Goal: Information Seeking & Learning: Learn about a topic

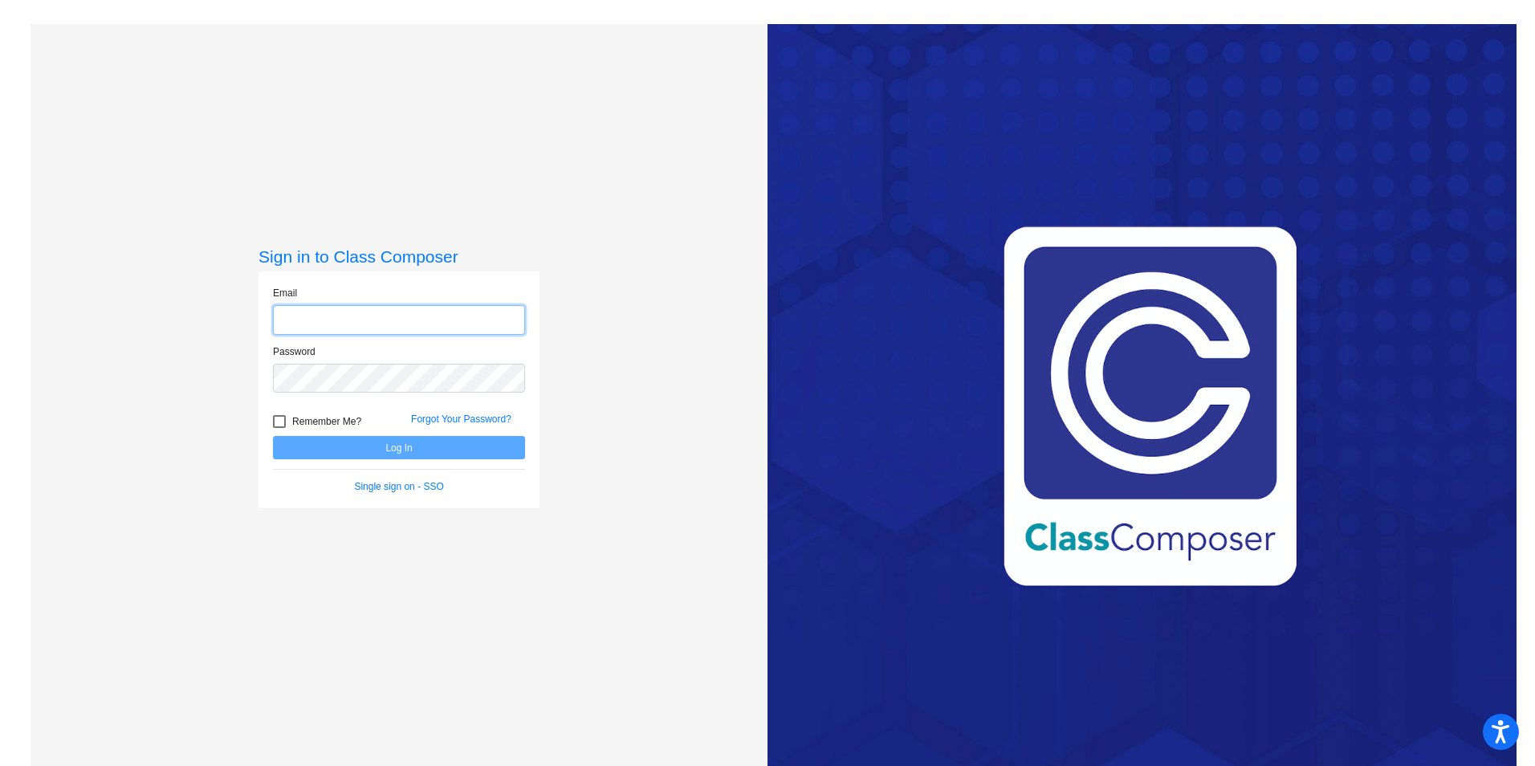
type input "[EMAIL_ADDRESS][DOMAIN_NAME]"
click at [400, 447] on button "Log In" at bounding box center [399, 447] width 252 height 23
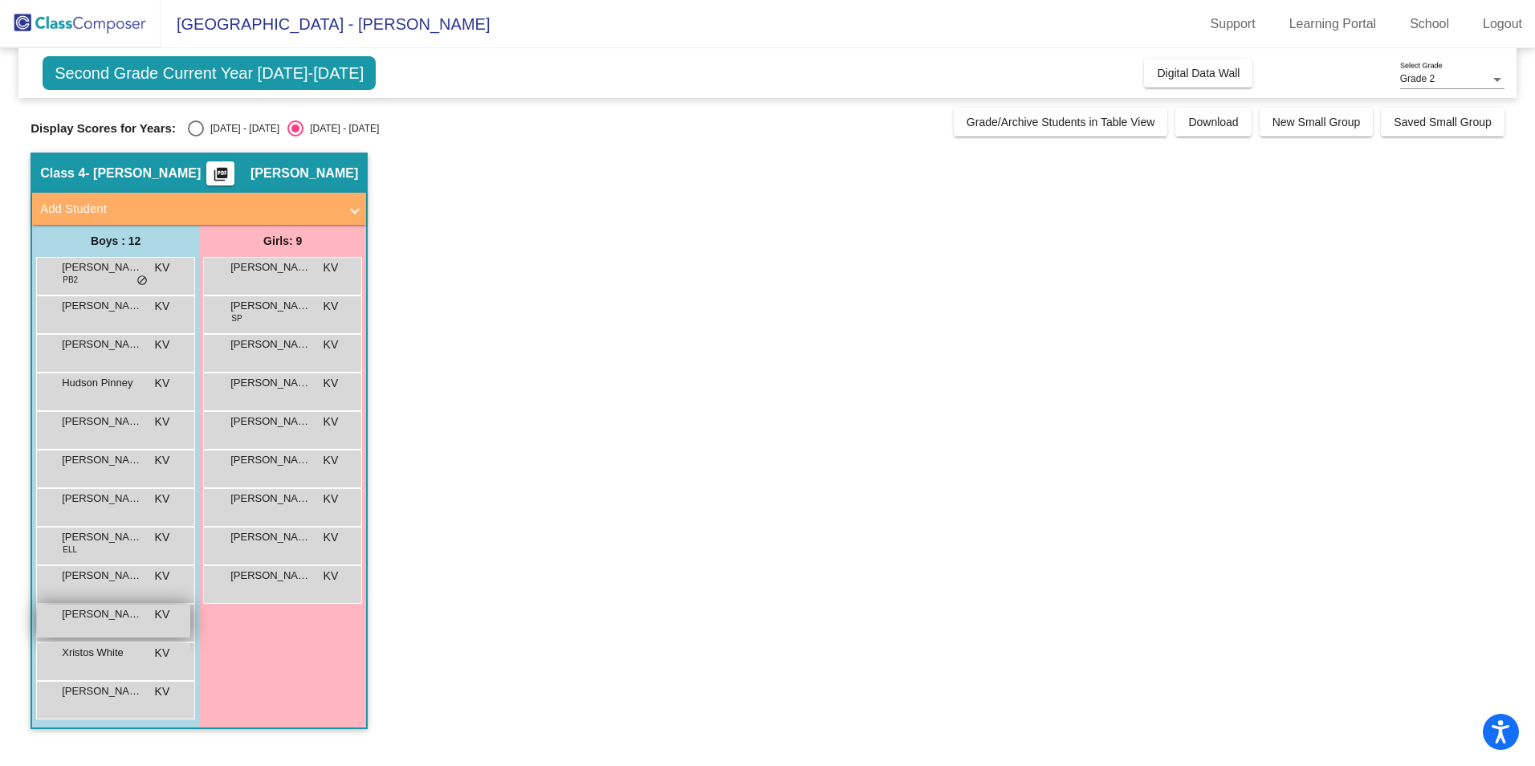
click at [84, 614] on span "[PERSON_NAME]" at bounding box center [102, 614] width 80 height 16
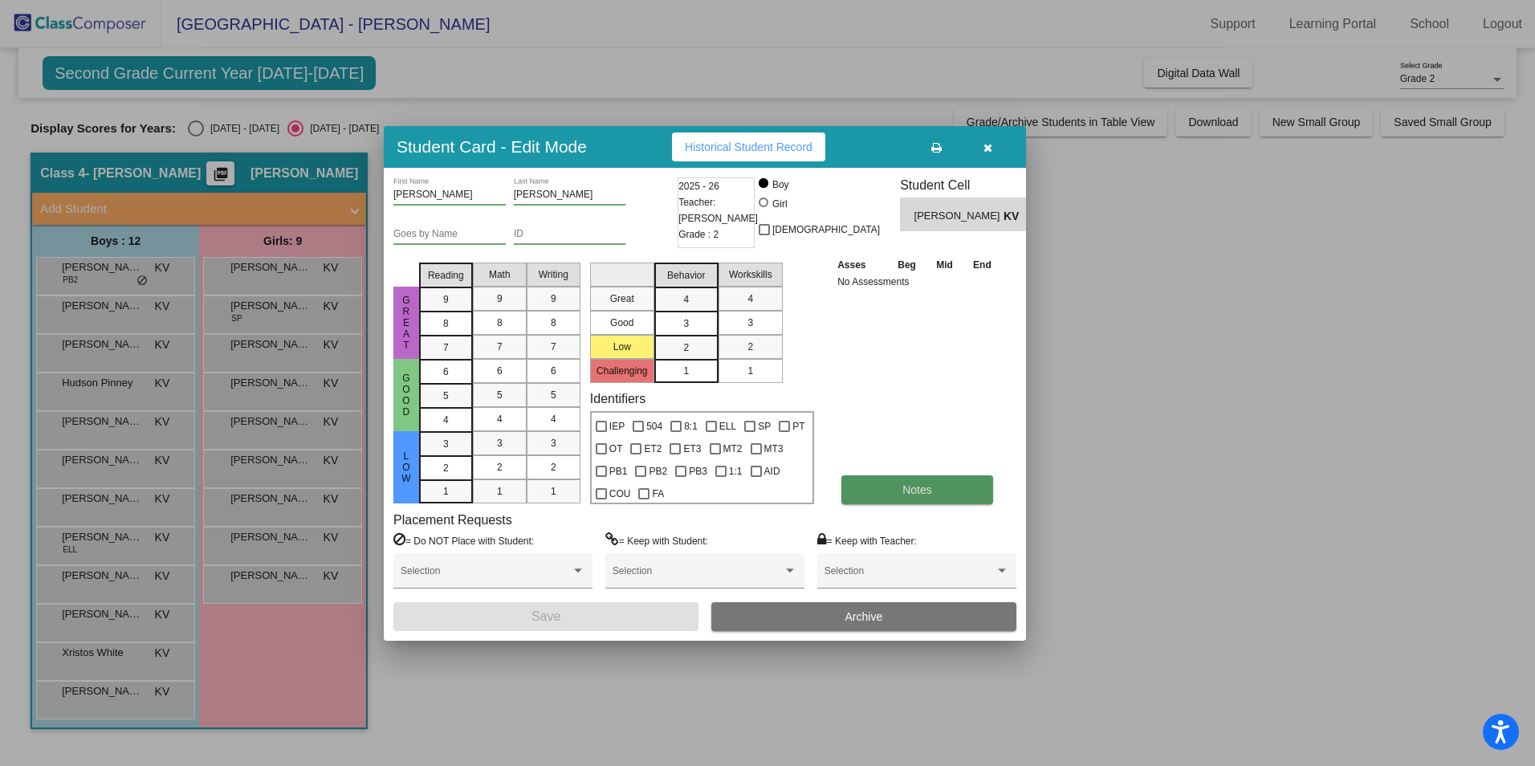
click at [928, 488] on span "Notes" at bounding box center [918, 489] width 30 height 13
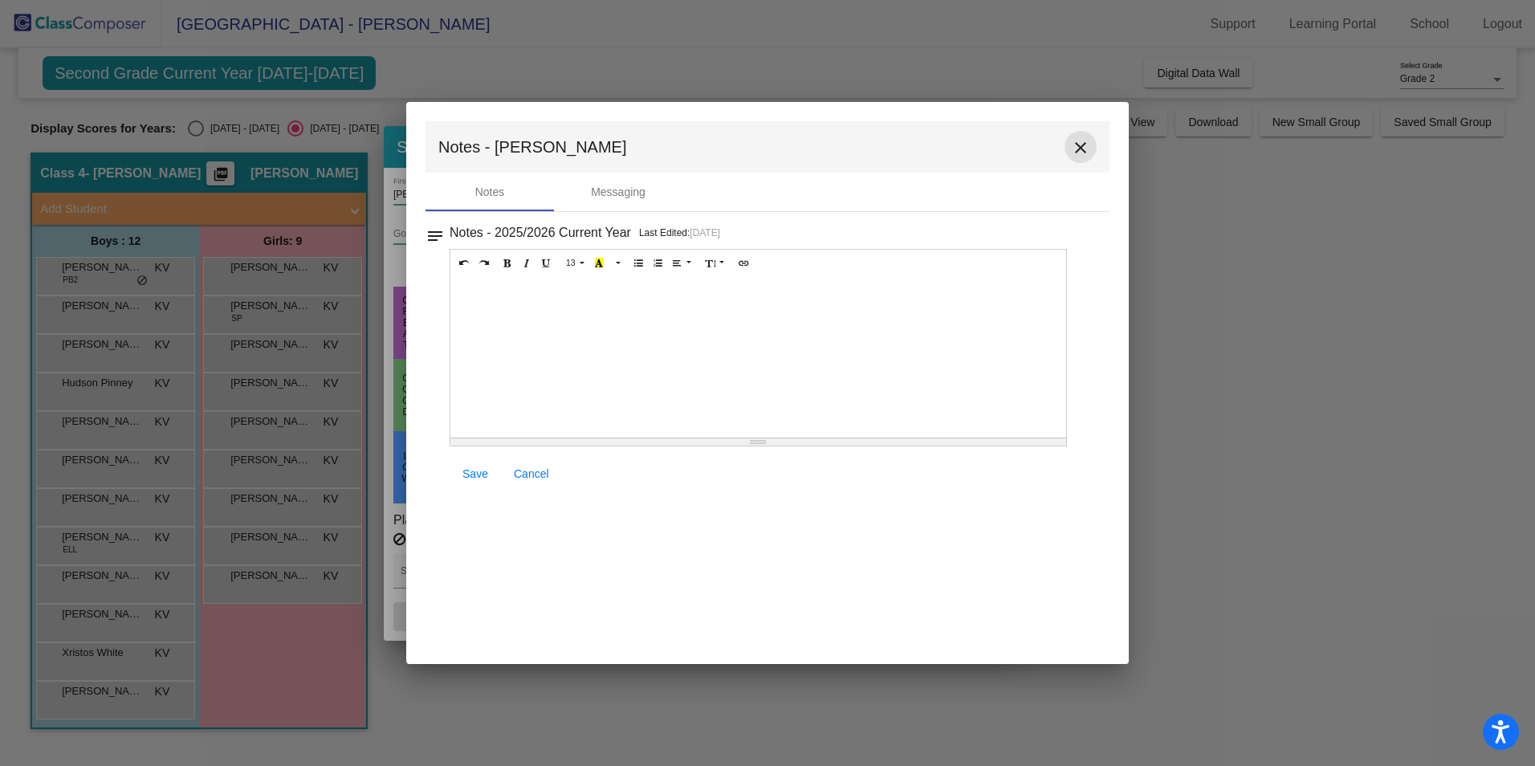
click at [1079, 150] on mat-icon "close" at bounding box center [1080, 147] width 19 height 19
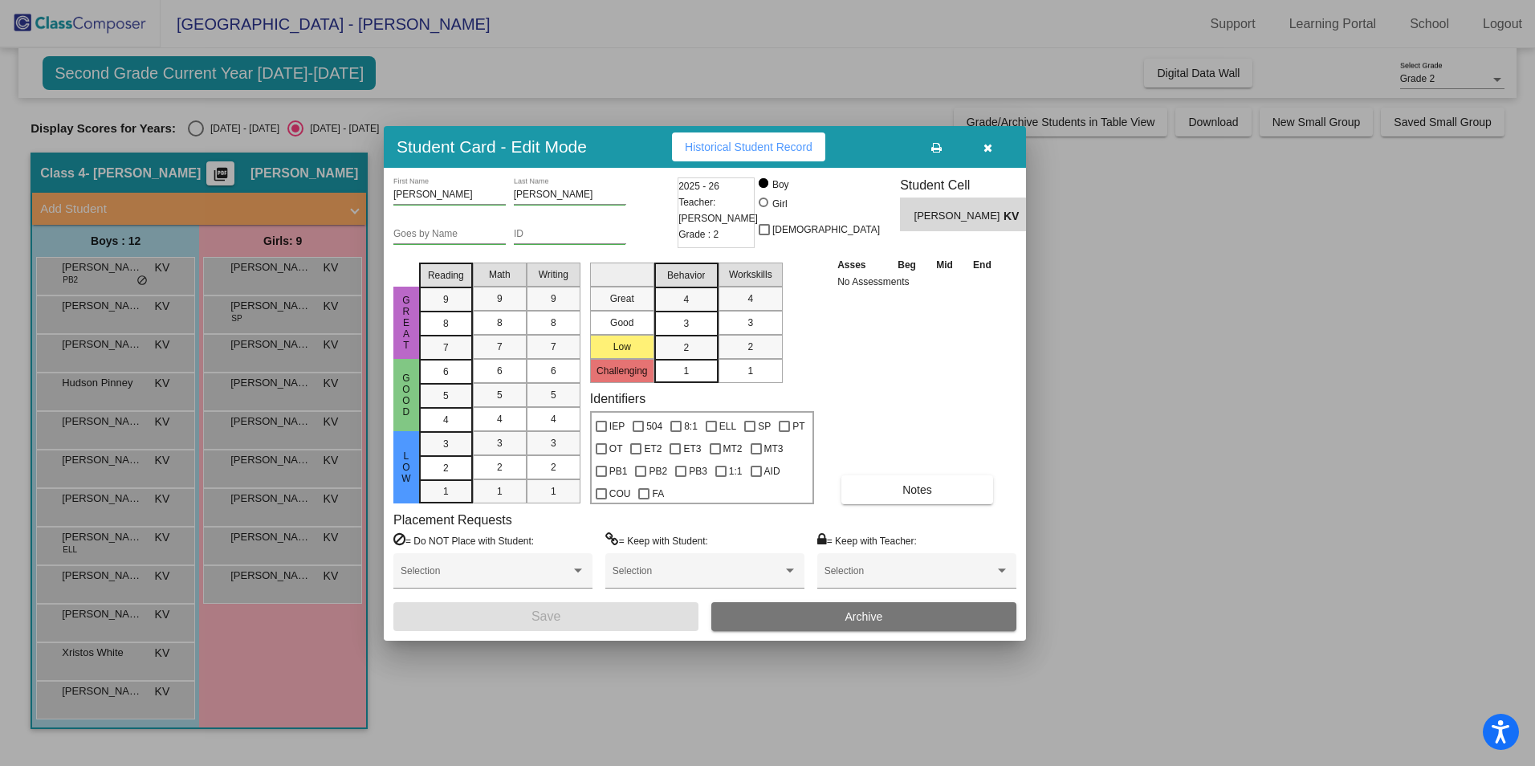
click at [797, 149] on span "Historical Student Record" at bounding box center [749, 147] width 128 height 13
click at [991, 144] on icon "button" at bounding box center [988, 147] width 9 height 11
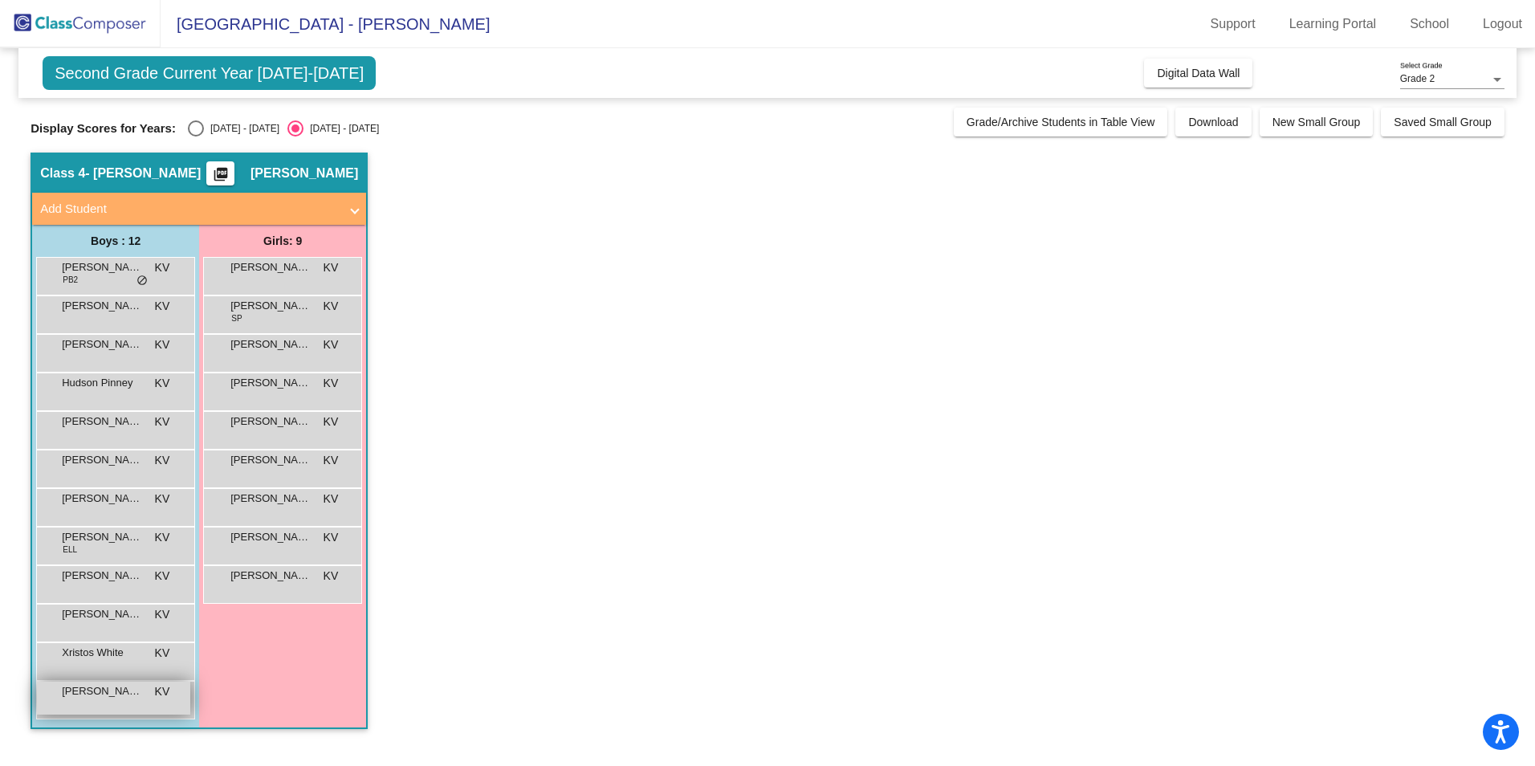
click at [116, 704] on div "[PERSON_NAME] KV lock do_not_disturb_alt" at bounding box center [113, 698] width 153 height 33
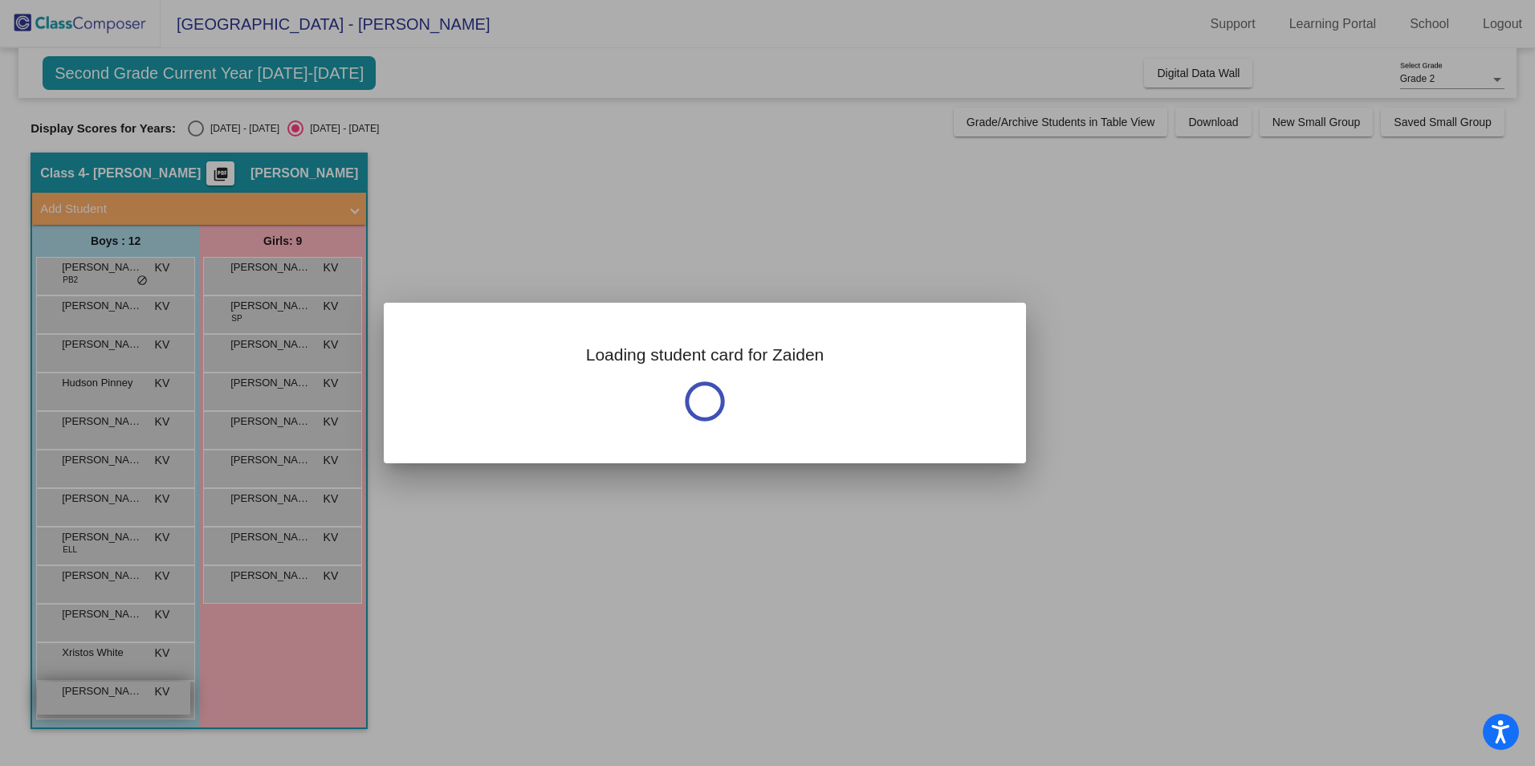
click at [116, 704] on div at bounding box center [767, 383] width 1535 height 766
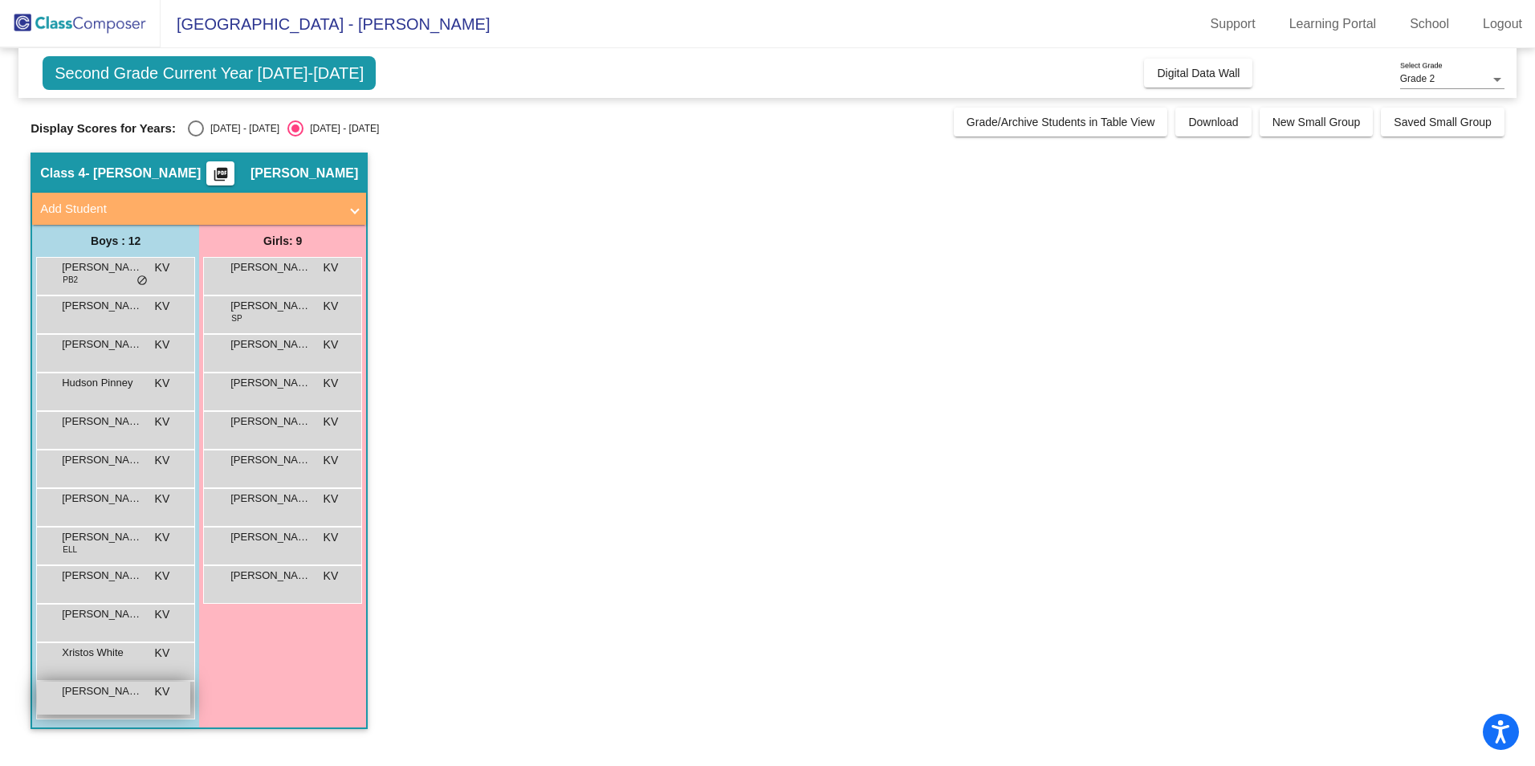
click at [145, 711] on div "[PERSON_NAME] KV lock do_not_disturb_alt" at bounding box center [113, 698] width 153 height 33
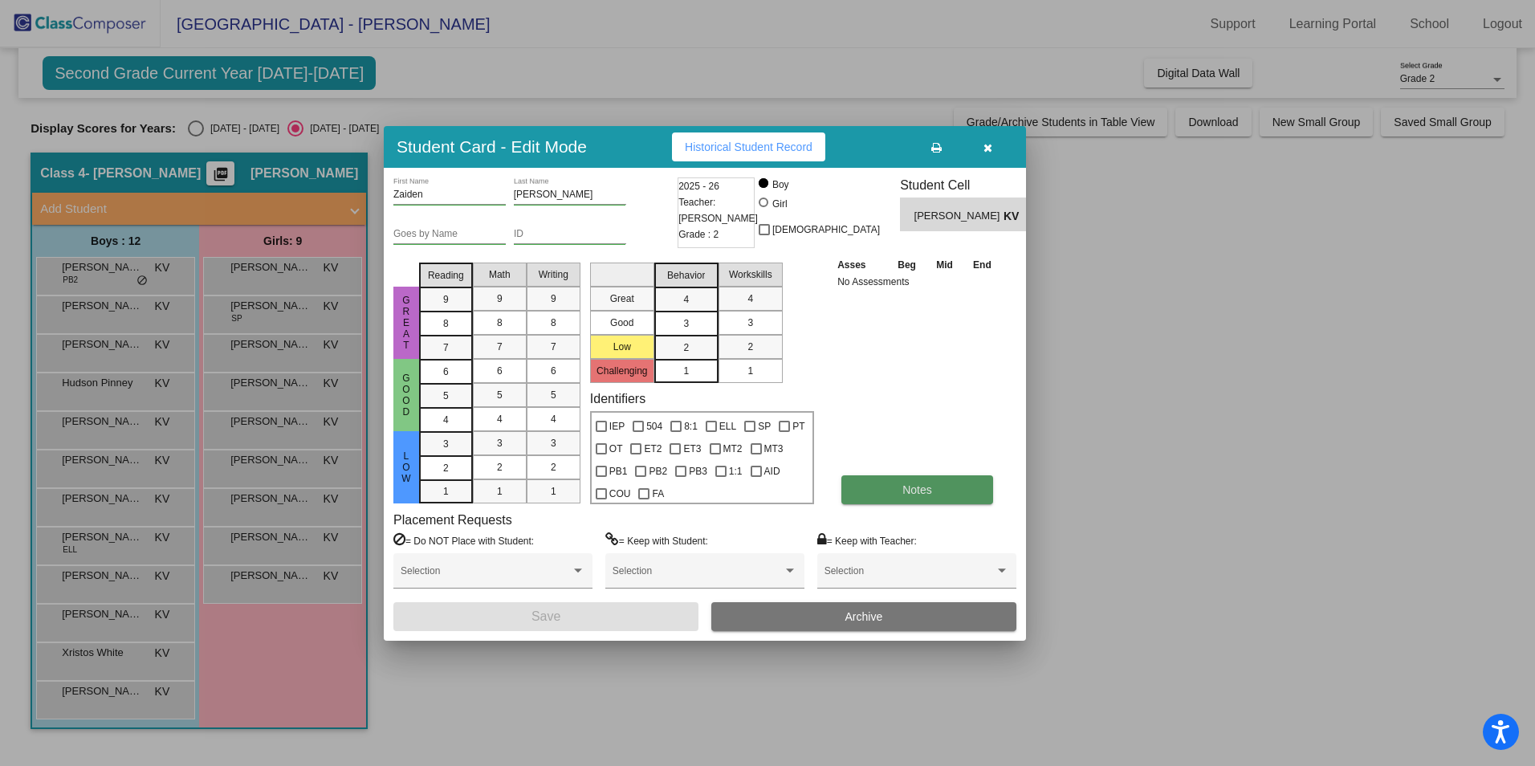
click at [943, 490] on button "Notes" at bounding box center [918, 489] width 152 height 29
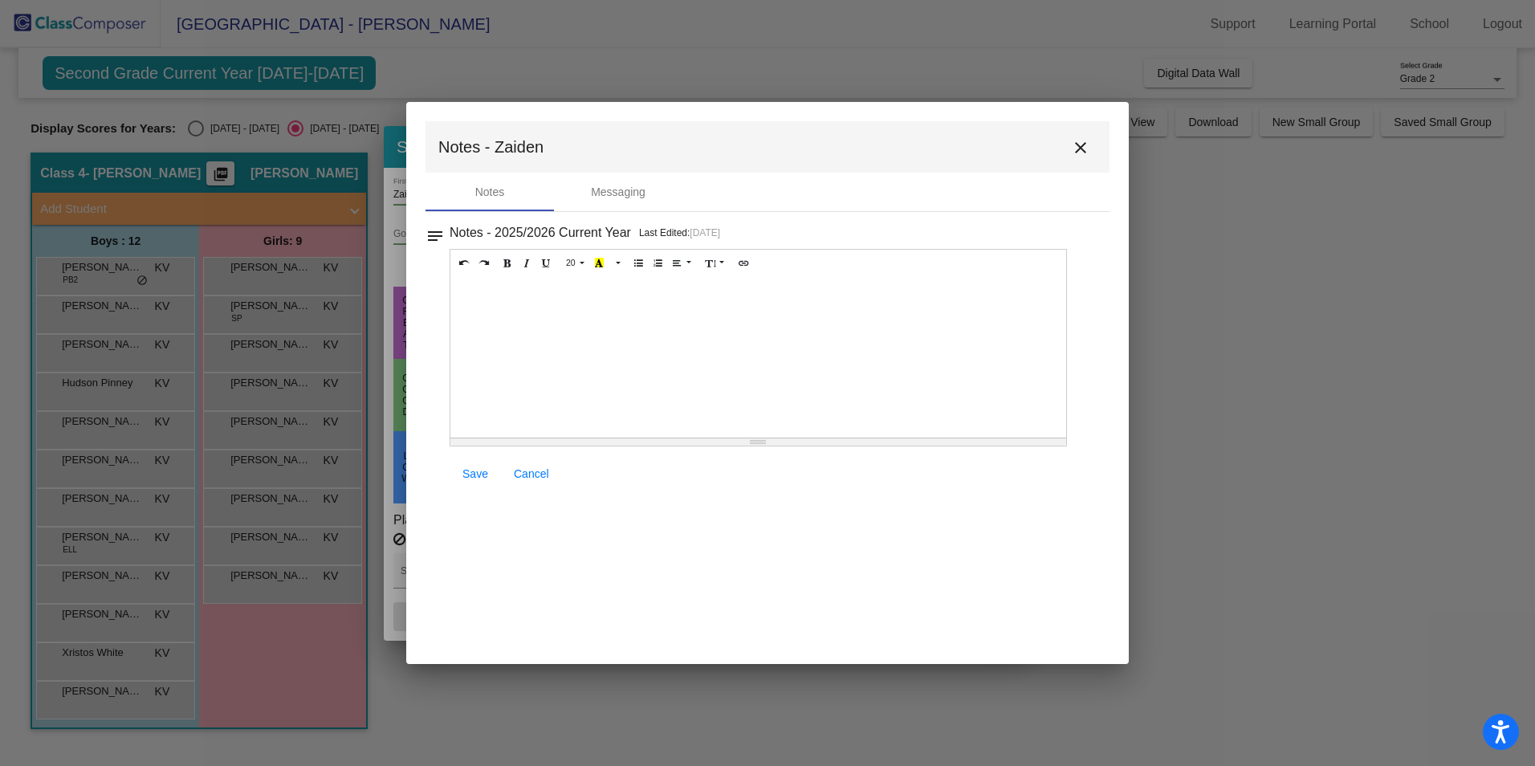
click at [1079, 151] on mat-icon "close" at bounding box center [1080, 147] width 19 height 19
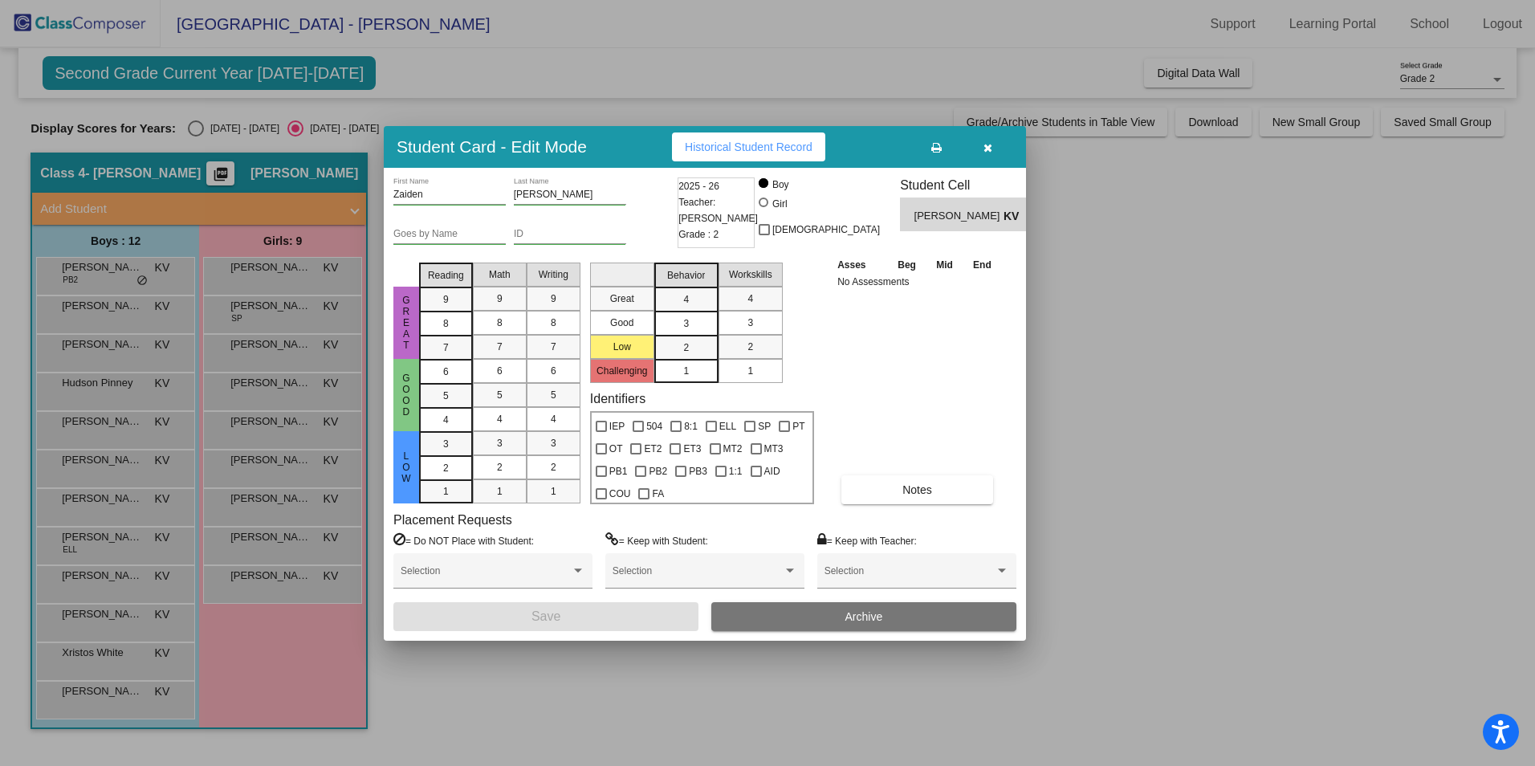
click at [761, 147] on span "Historical Student Record" at bounding box center [749, 147] width 128 height 13
click at [1181, 357] on div at bounding box center [767, 383] width 1535 height 766
